Goal: Task Accomplishment & Management: Manage account settings

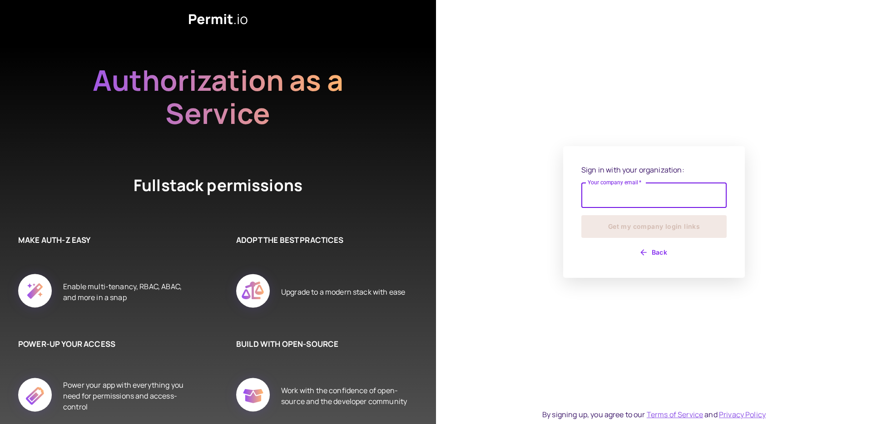
click at [643, 201] on input "Your company email   *" at bounding box center [653, 195] width 145 height 25
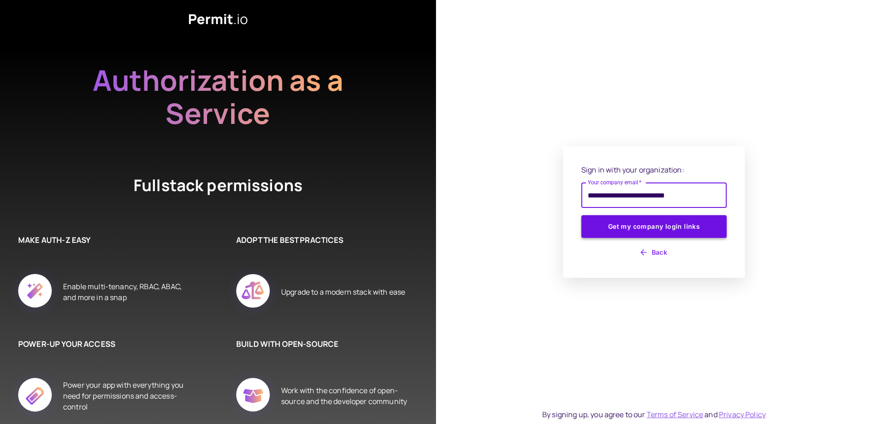
type input "**********"
click at [653, 229] on button "Get my company login links" at bounding box center [653, 226] width 145 height 23
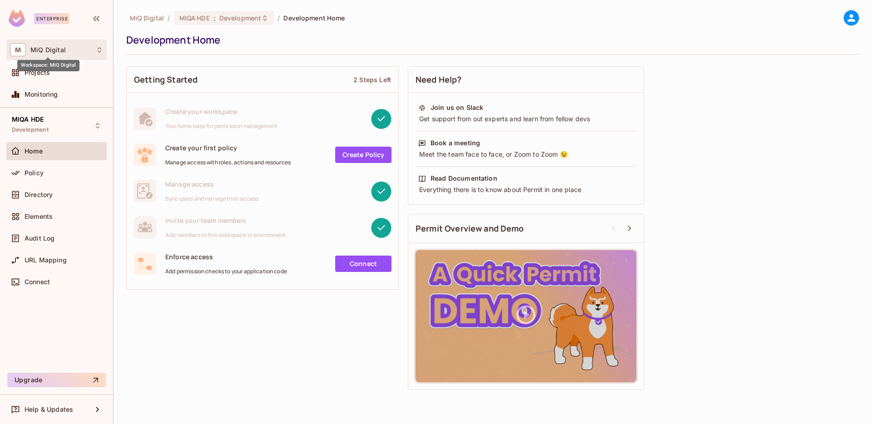
click at [36, 48] on span "MiQ Digital" at bounding box center [47, 49] width 35 height 7
click at [194, 364] on div at bounding box center [436, 212] width 872 height 424
click at [43, 71] on span "Projects" at bounding box center [37, 72] width 25 height 7
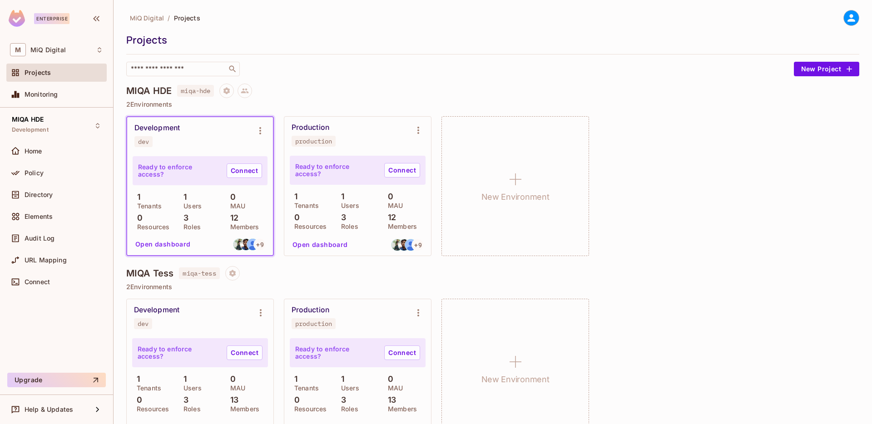
scroll to position [25, 0]
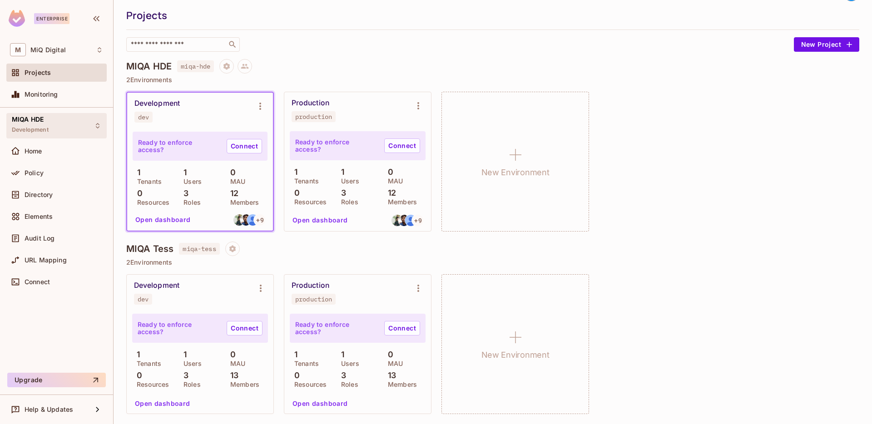
click at [96, 122] on icon at bounding box center [97, 125] width 7 height 7
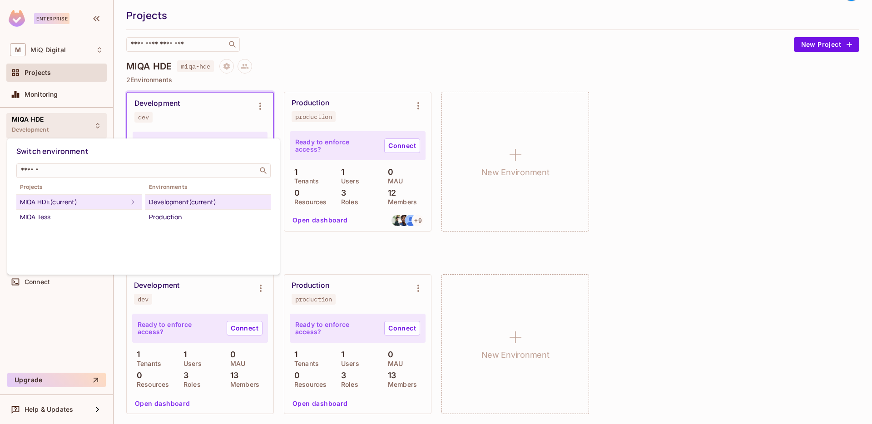
click at [614, 240] on div at bounding box center [436, 212] width 872 height 424
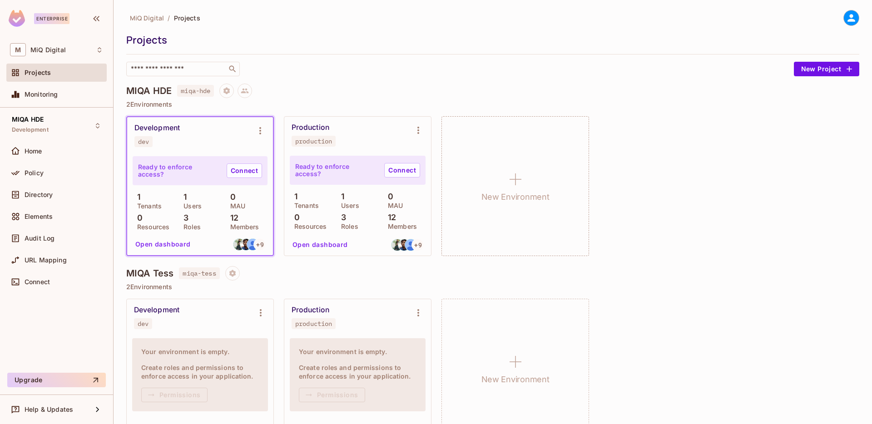
click at [847, 21] on icon at bounding box center [851, 18] width 8 height 8
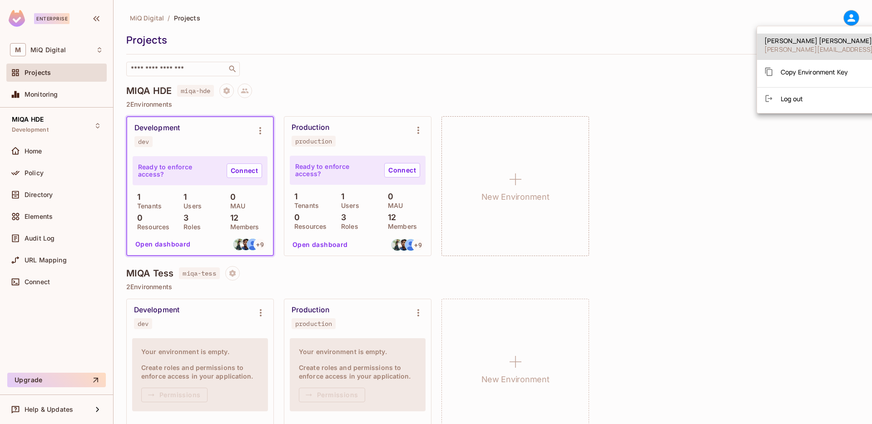
click at [788, 105] on li "Log out" at bounding box center [844, 98] width 175 height 15
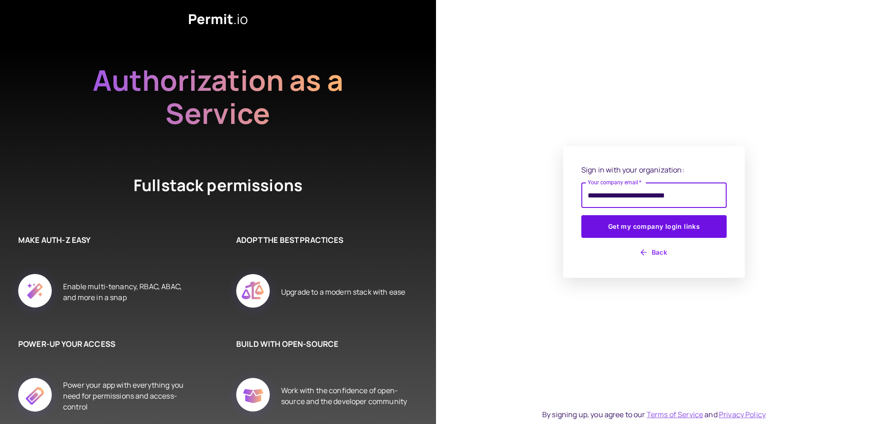
type input "**********"
click at [581, 215] on button "Get my company login links" at bounding box center [653, 226] width 145 height 23
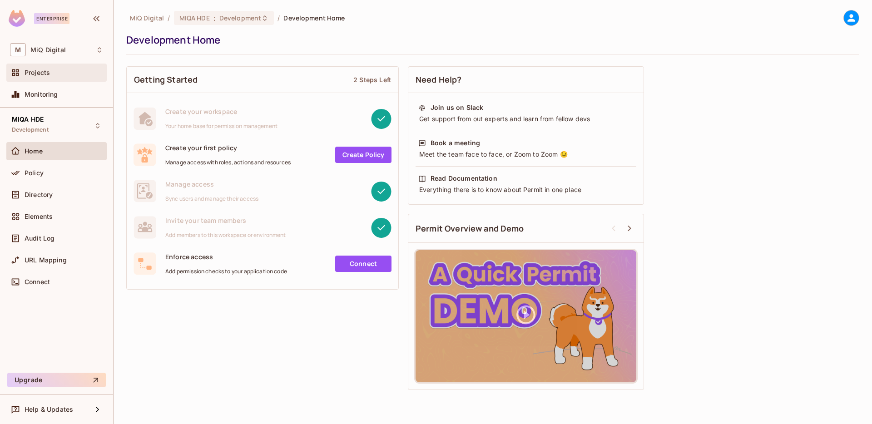
click at [37, 68] on div "Projects" at bounding box center [56, 72] width 93 height 11
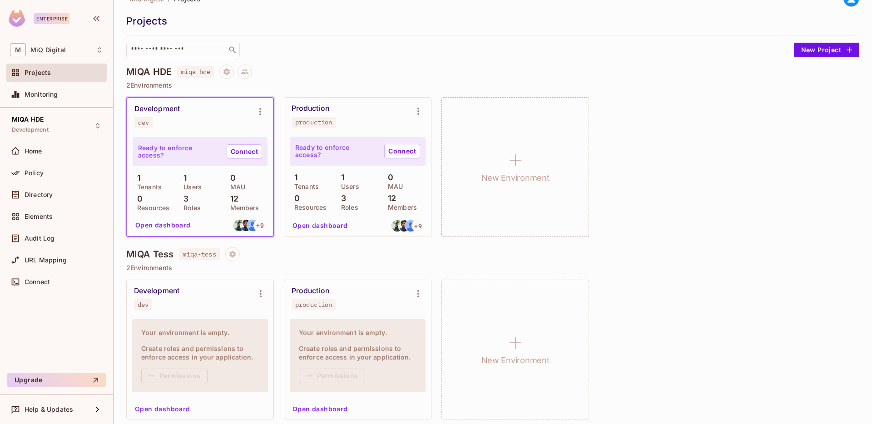
scroll to position [25, 0]
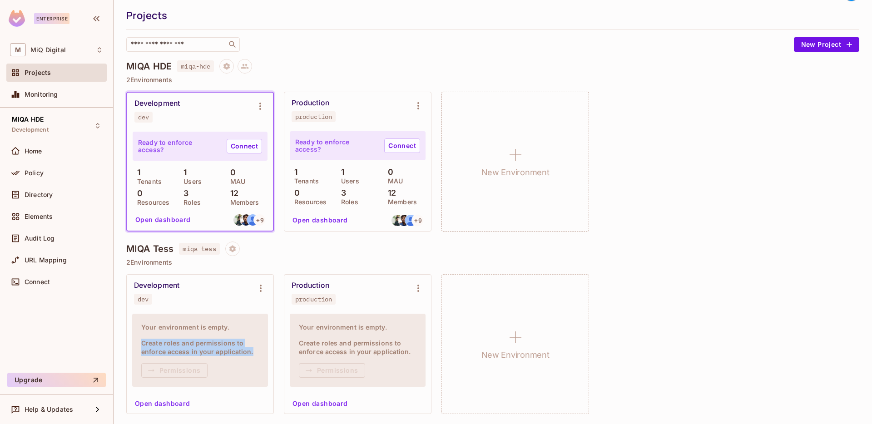
drag, startPoint x: 257, startPoint y: 354, endPoint x: 222, endPoint y: 284, distance: 78.6
click at [127, 333] on div "Your environment is empty. Create roles and permissions to enforce access in yo…" at bounding box center [200, 362] width 147 height 103
click at [584, 47] on div "​" at bounding box center [457, 44] width 663 height 15
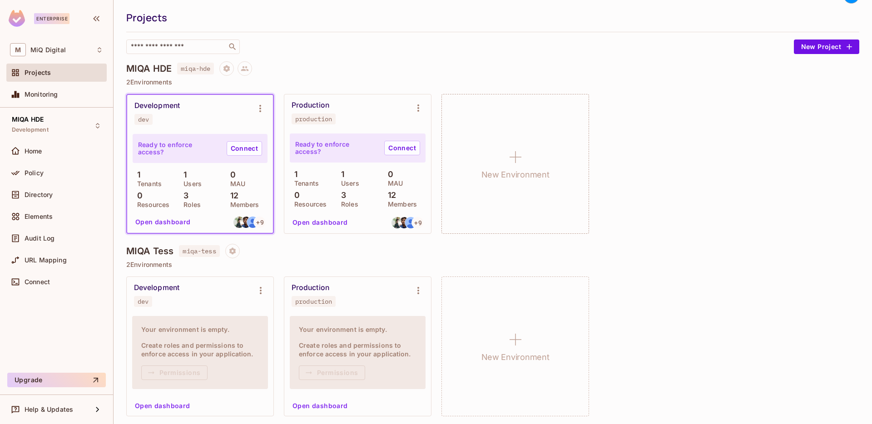
scroll to position [25, 0]
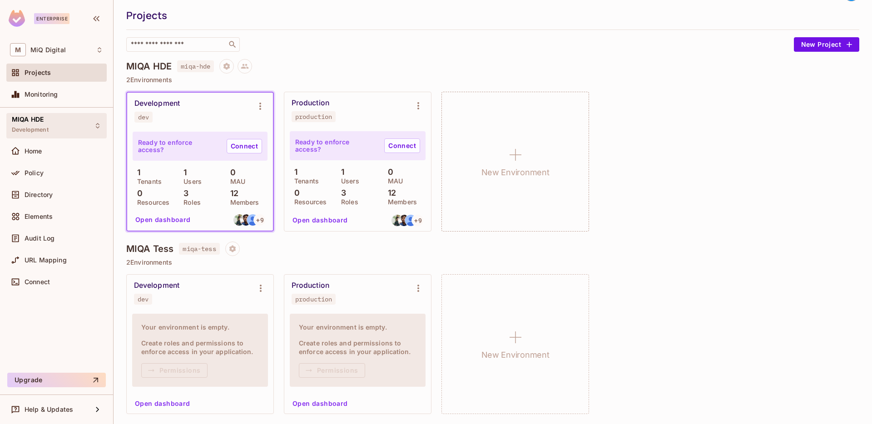
click at [94, 128] on icon at bounding box center [97, 125] width 7 height 7
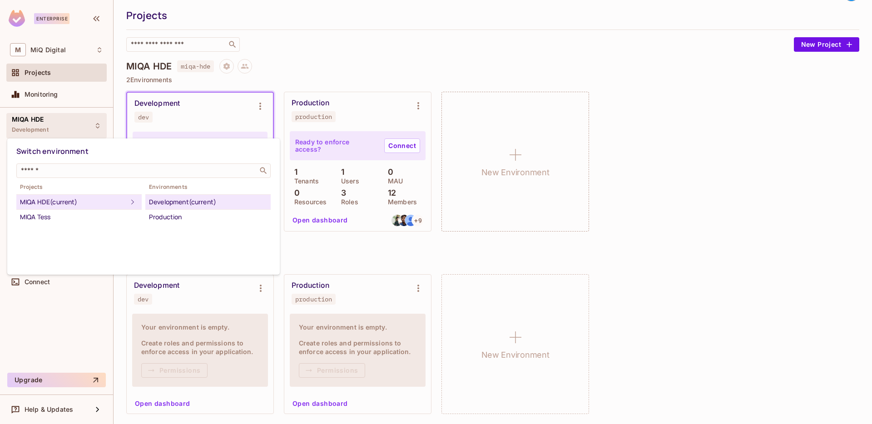
click at [651, 116] on div at bounding box center [436, 212] width 872 height 424
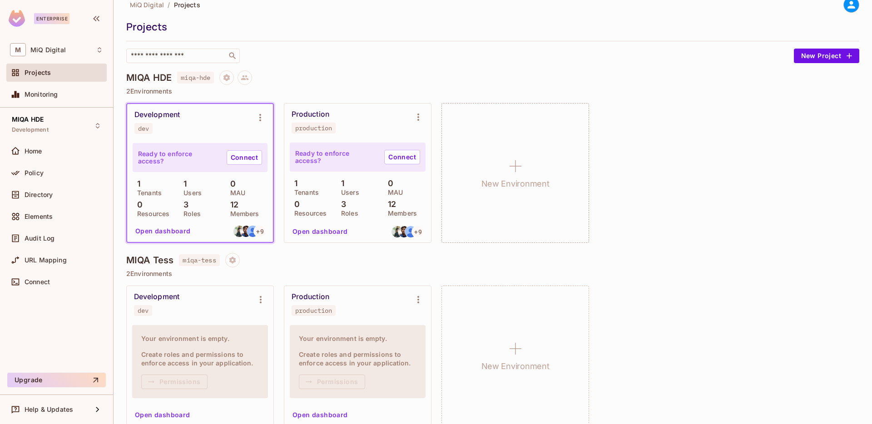
scroll to position [0, 0]
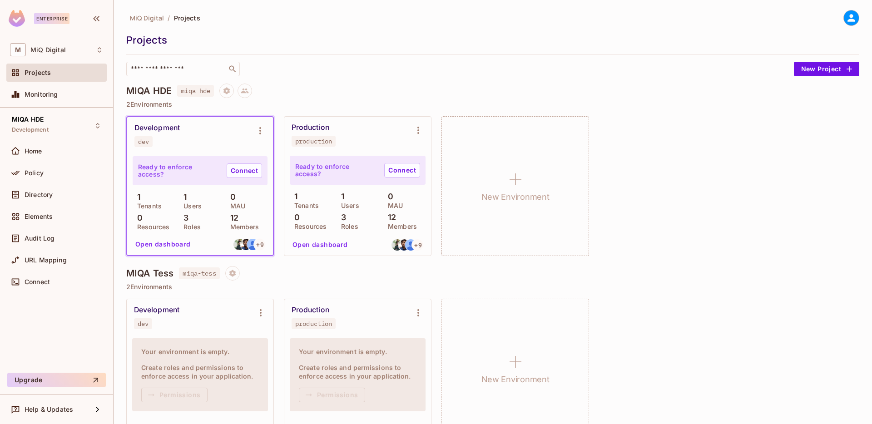
click at [845, 21] on icon at bounding box center [850, 17] width 11 height 11
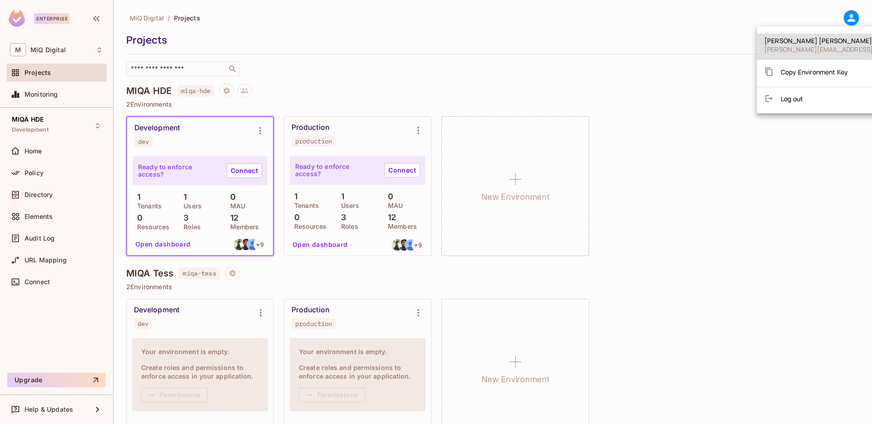
click at [791, 97] on span "Log out" at bounding box center [792, 98] width 22 height 9
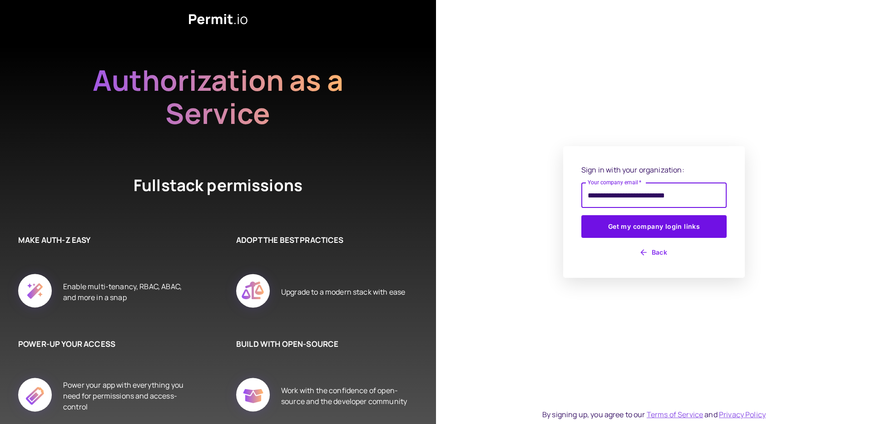
type input "**********"
click at [581, 215] on button "Get my company login links" at bounding box center [653, 226] width 145 height 23
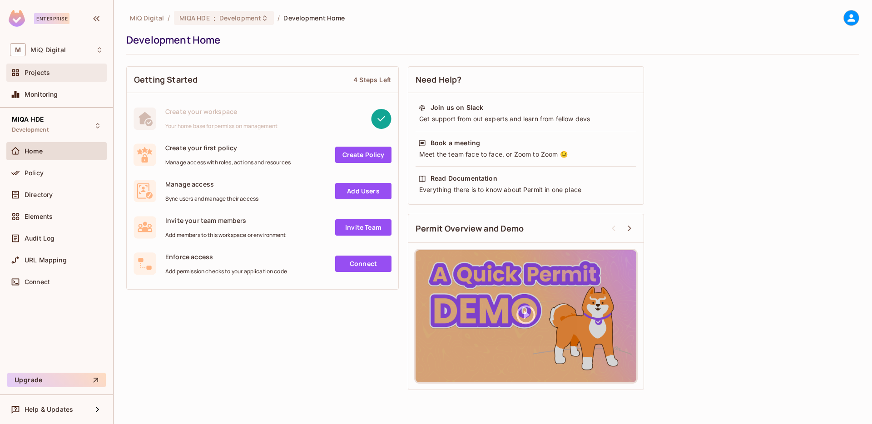
click at [46, 69] on span "Projects" at bounding box center [37, 72] width 25 height 7
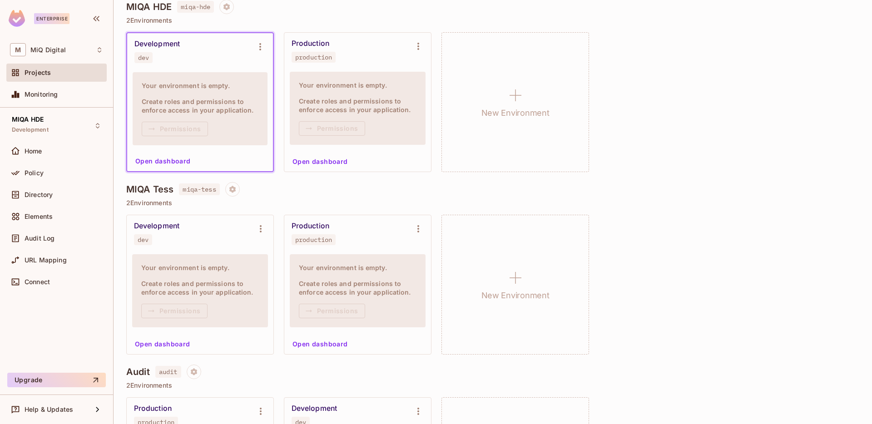
scroll to position [99, 0]
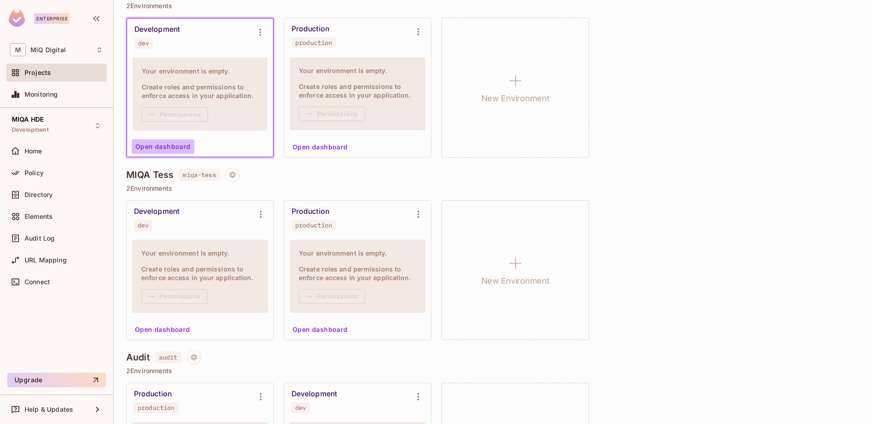
click at [164, 146] on button "Open dashboard" at bounding box center [163, 146] width 63 height 15
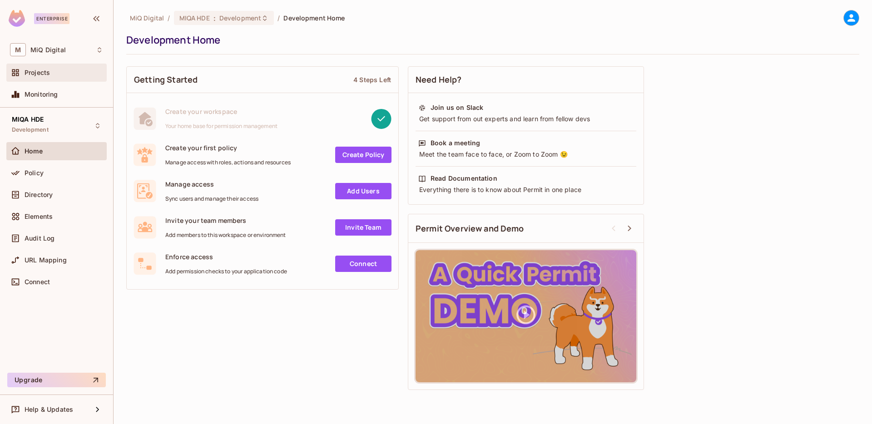
click at [49, 70] on span "Projects" at bounding box center [37, 72] width 25 height 7
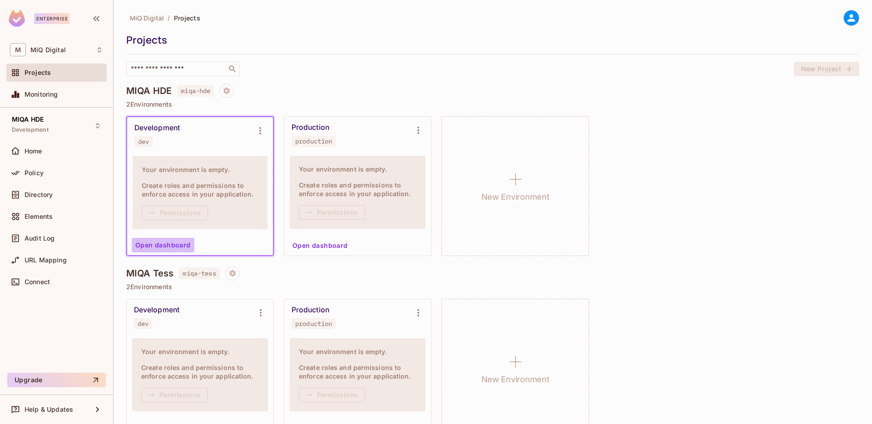
click at [163, 240] on button "Open dashboard" at bounding box center [163, 245] width 63 height 15
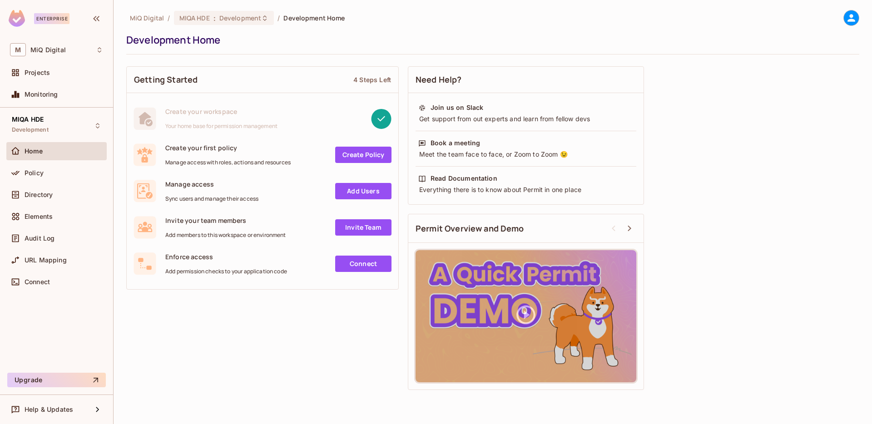
click at [39, 150] on span "Home" at bounding box center [34, 151] width 19 height 7
click at [40, 73] on span "Projects" at bounding box center [37, 72] width 25 height 7
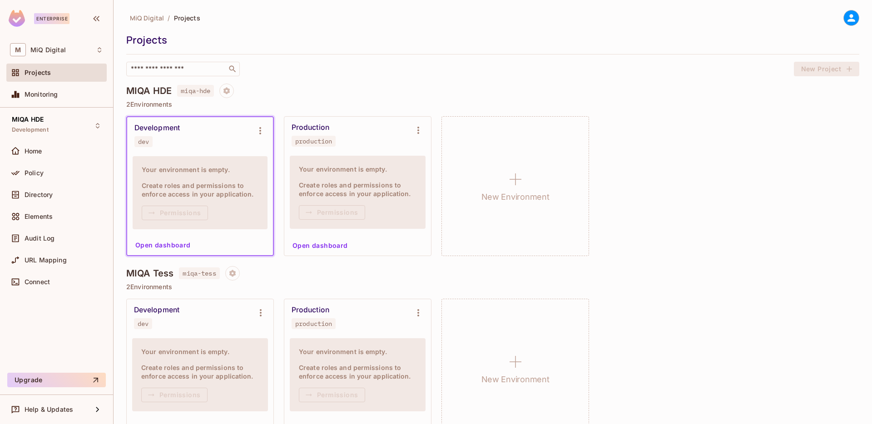
click at [631, 127] on div "Development dev Your environment is empty. Create roles and permissions to enfo…" at bounding box center [492, 186] width 733 height 140
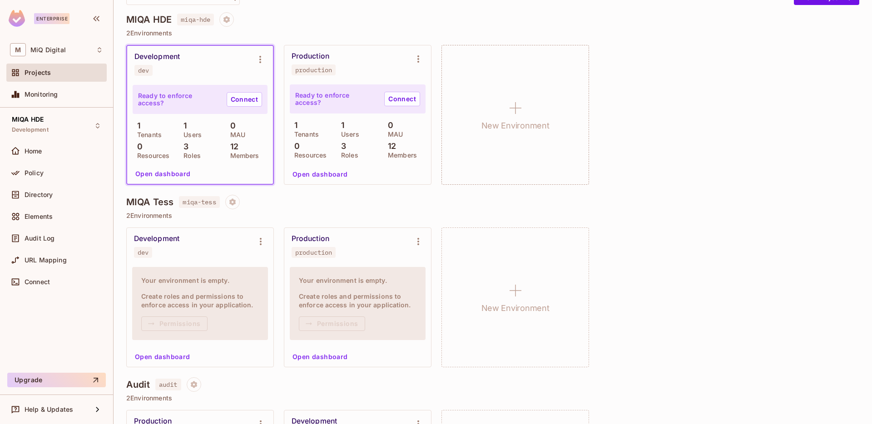
scroll to position [74, 0]
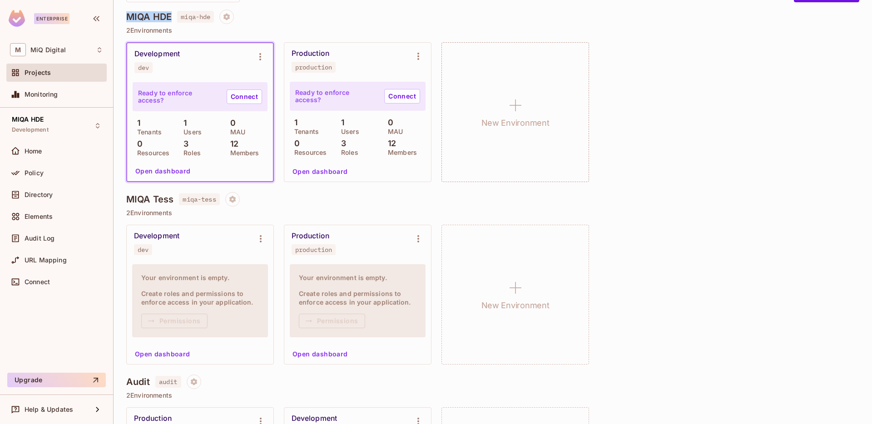
drag, startPoint x: 173, startPoint y: 18, endPoint x: 124, endPoint y: 19, distance: 48.1
click at [124, 19] on div "MiQ Digital / Projects Projects ​ New Project MIQA HDE miqa-hde 2 Environments …" at bounding box center [493, 212] width 758 height 424
click at [669, 128] on div "Development dev Ready to enforce access? Connect 1 Tenants 1 Users 0 MAU 0 Reso…" at bounding box center [492, 112] width 733 height 140
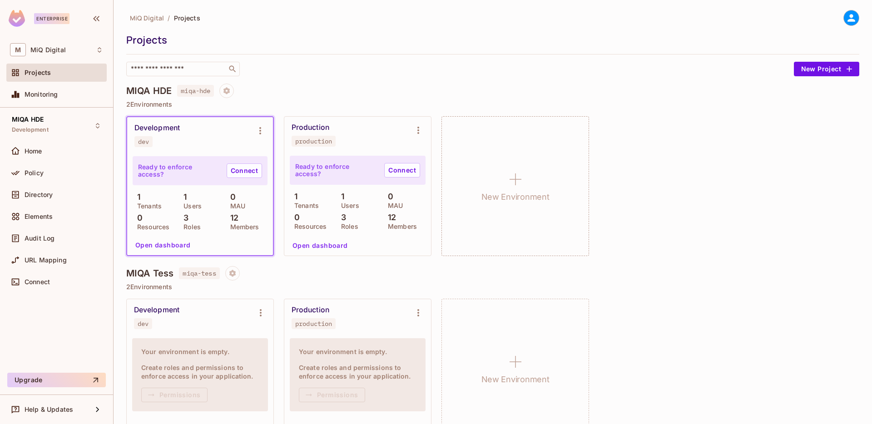
click at [845, 19] on icon at bounding box center [850, 17] width 11 height 11
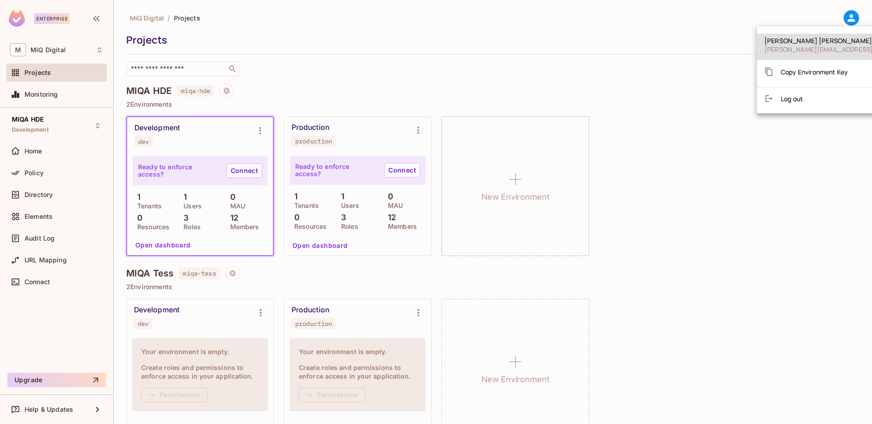
click at [810, 94] on li "Log out" at bounding box center [844, 98] width 175 height 15
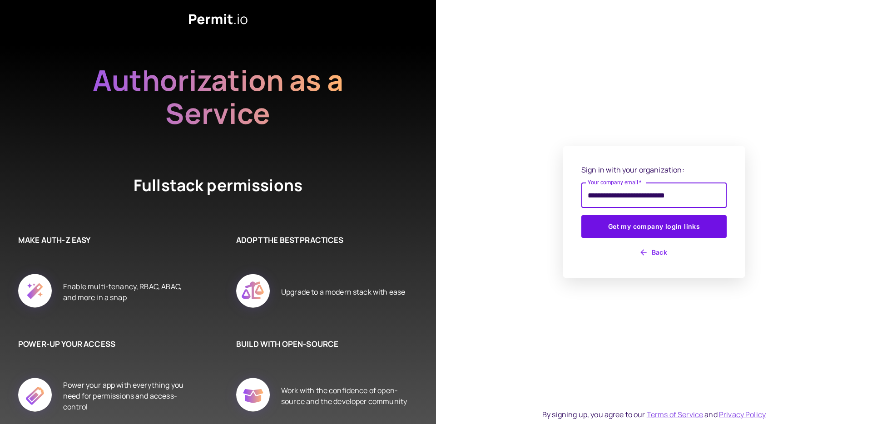
type input "**********"
click at [581, 215] on button "Get my company login links" at bounding box center [653, 226] width 145 height 23
click at [682, 223] on button "Get my company login links" at bounding box center [653, 226] width 145 height 23
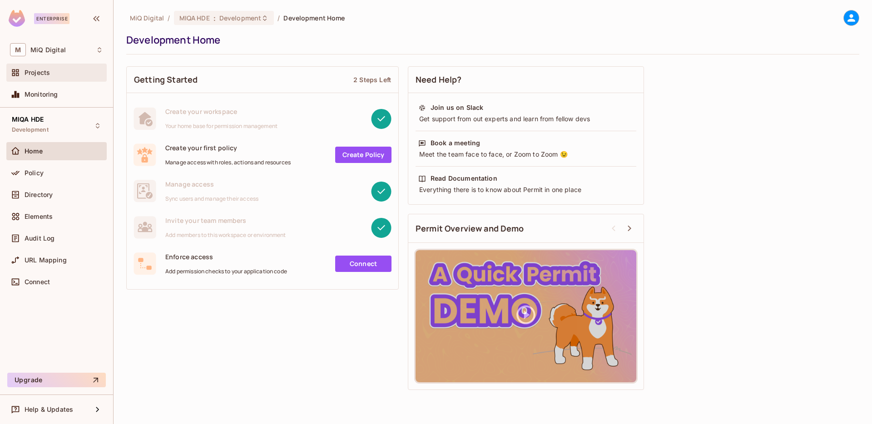
click at [64, 70] on div "Projects" at bounding box center [64, 72] width 79 height 7
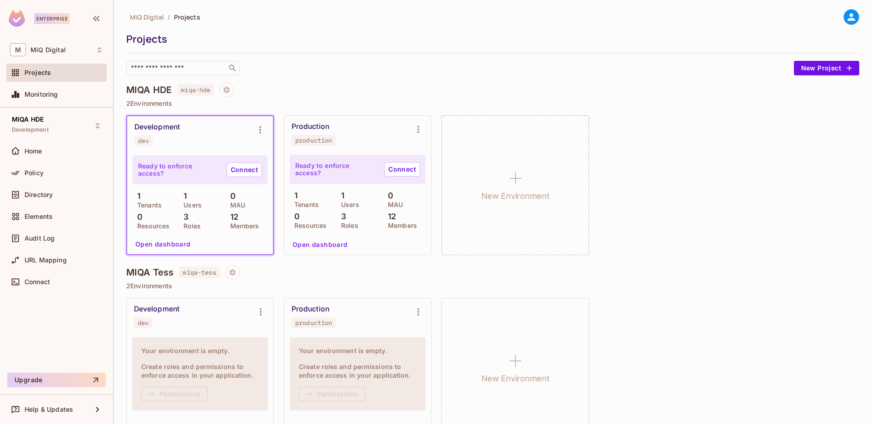
scroll to position [4, 0]
